Goal: Complete application form: Complete application form

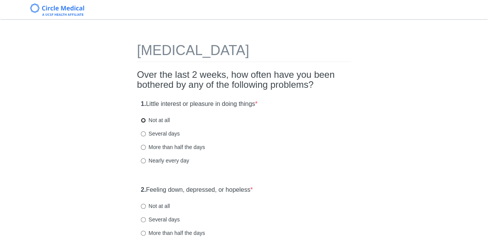
click at [144, 120] on input "Not at all" at bounding box center [143, 120] width 5 height 5
radio input "true"
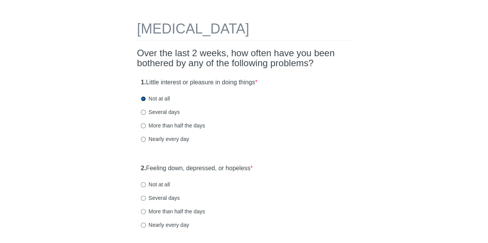
scroll to position [39, 0]
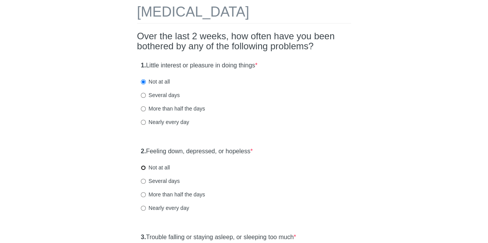
click at [144, 168] on input "Not at all" at bounding box center [143, 168] width 5 height 5
radio input "true"
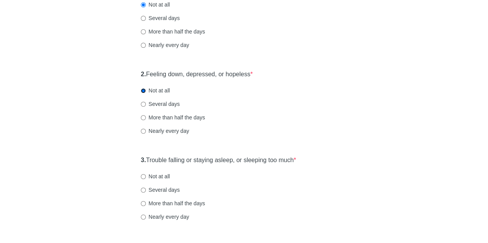
scroll to position [154, 0]
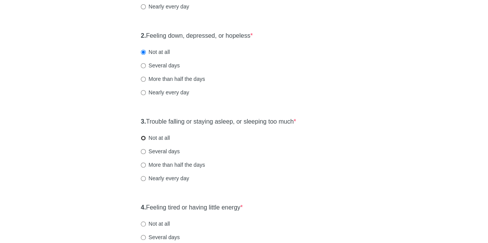
click at [144, 138] on input "Not at all" at bounding box center [143, 138] width 5 height 5
radio input "true"
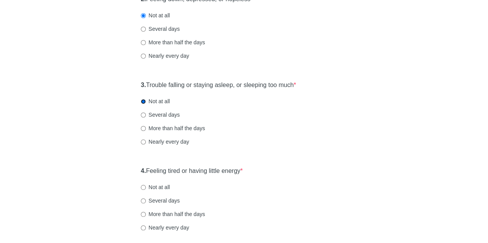
scroll to position [232, 0]
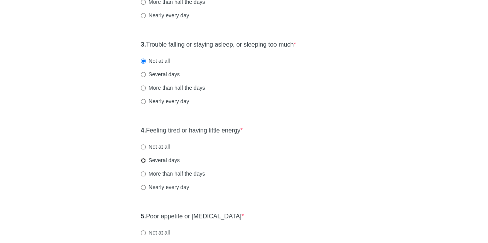
click at [144, 159] on input "Several days" at bounding box center [143, 160] width 5 height 5
radio input "true"
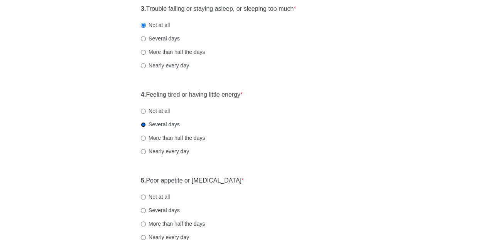
scroll to position [309, 0]
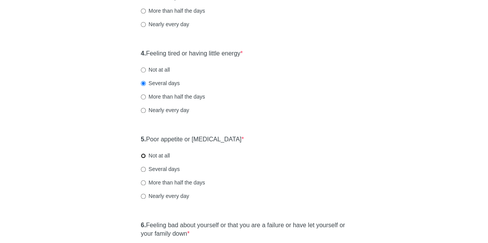
click at [144, 157] on input "Not at all" at bounding box center [143, 156] width 5 height 5
radio input "true"
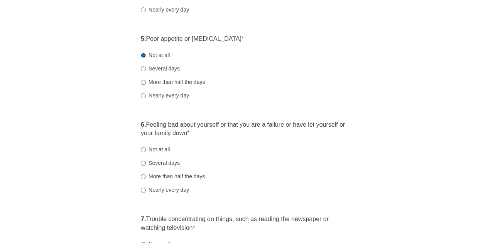
scroll to position [424, 0]
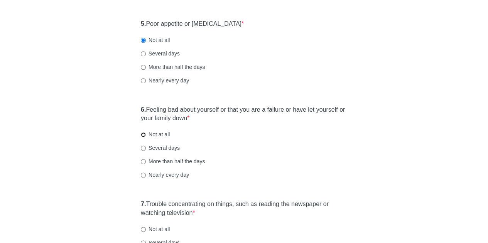
click at [143, 135] on input "Not at all" at bounding box center [143, 134] width 5 height 5
radio input "true"
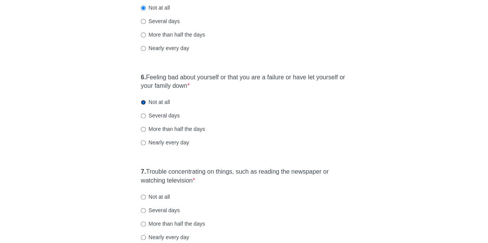
scroll to position [502, 0]
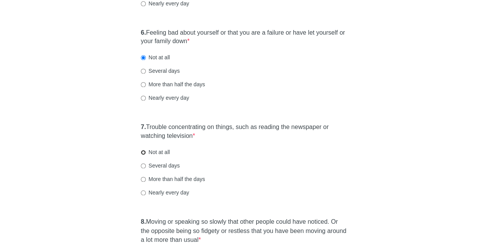
click at [143, 152] on input "Not at all" at bounding box center [143, 152] width 5 height 5
radio input "true"
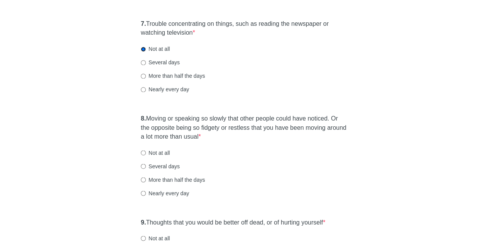
scroll to position [617, 0]
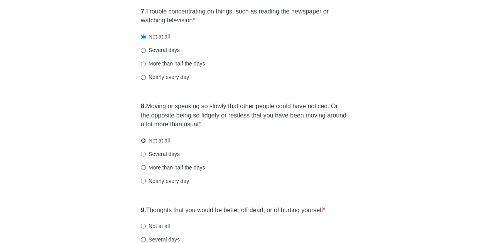
click at [143, 141] on input "Not at all" at bounding box center [143, 140] width 5 height 5
radio input "true"
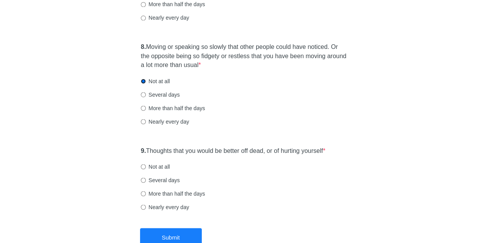
scroll to position [695, 0]
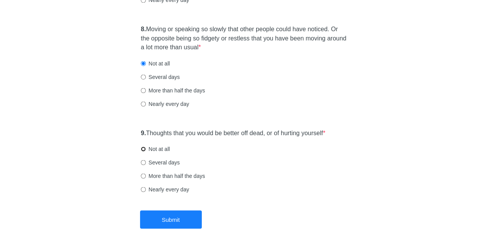
click at [143, 149] on input "Not at all" at bounding box center [143, 149] width 5 height 5
radio input "true"
click at [179, 220] on button "Submit" at bounding box center [171, 220] width 62 height 18
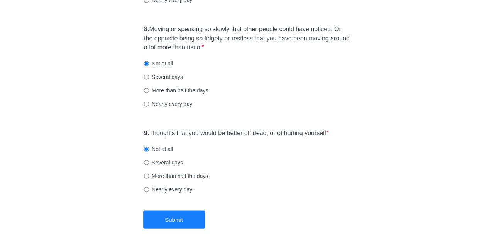
scroll to position [0, 0]
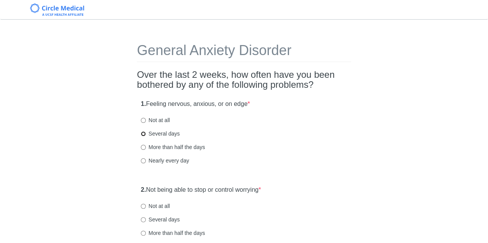
click at [145, 135] on input "Several days" at bounding box center [143, 134] width 5 height 5
radio input "true"
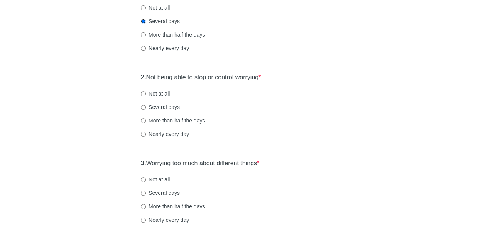
scroll to position [116, 0]
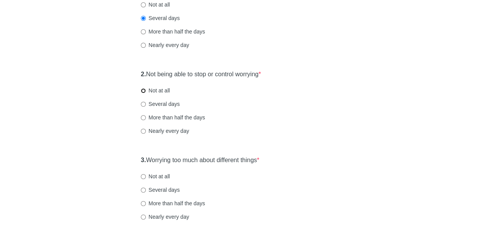
click at [143, 90] on input "Not at all" at bounding box center [143, 90] width 5 height 5
radio input "true"
click at [145, 191] on input "Several days" at bounding box center [143, 190] width 5 height 5
radio input "true"
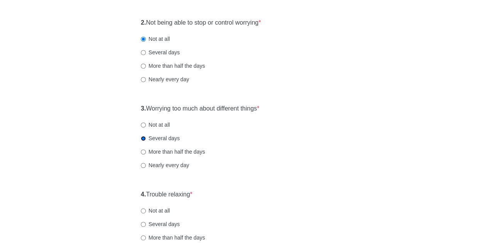
scroll to position [193, 0]
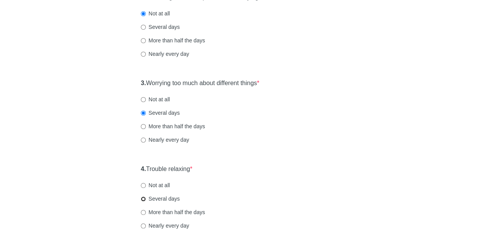
click at [143, 199] on input "Several days" at bounding box center [143, 199] width 5 height 5
radio input "true"
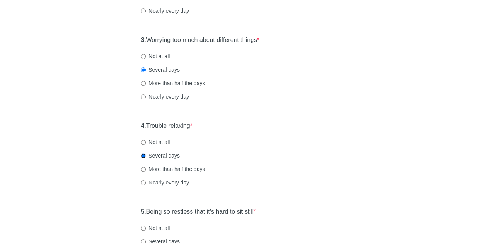
scroll to position [309, 0]
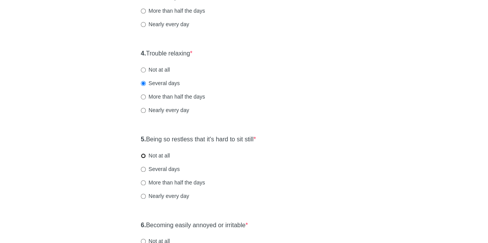
click at [144, 156] on input "Not at all" at bounding box center [143, 156] width 5 height 5
radio input "true"
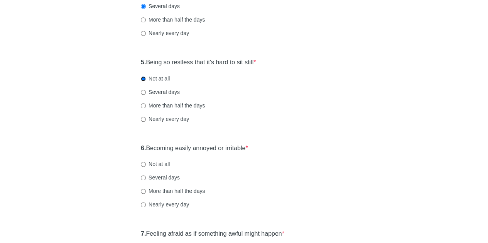
scroll to position [424, 0]
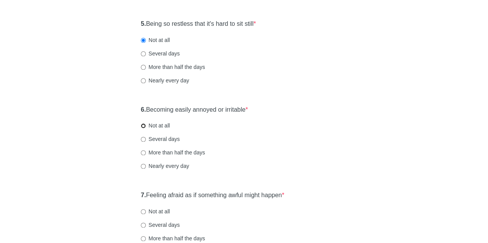
click at [143, 127] on input "Not at all" at bounding box center [143, 125] width 5 height 5
radio input "true"
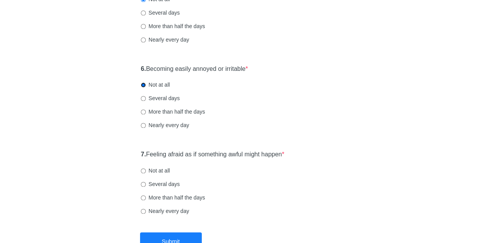
scroll to position [502, 0]
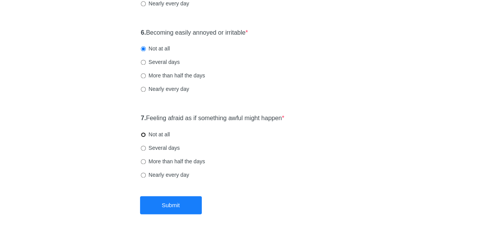
click at [144, 134] on input "Not at all" at bounding box center [143, 134] width 5 height 5
radio input "true"
click at [171, 203] on button "Submit" at bounding box center [171, 205] width 62 height 18
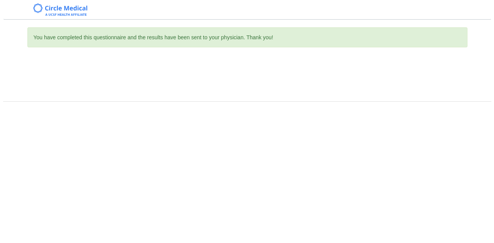
scroll to position [0, 0]
